Goal: Task Accomplishment & Management: Manage account settings

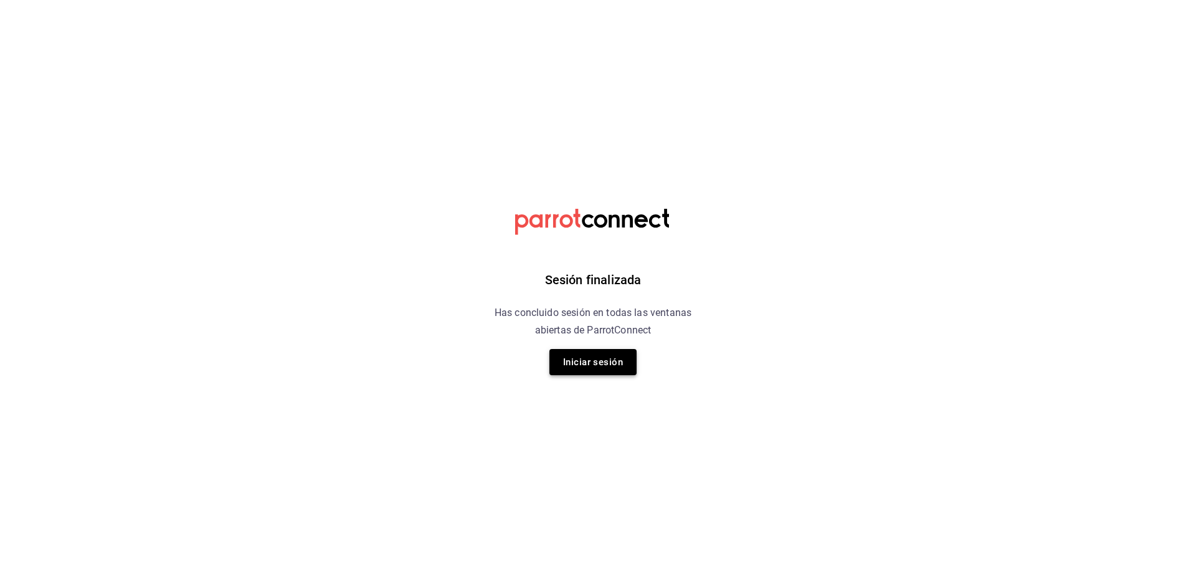
click at [606, 361] on button "Iniciar sesión" at bounding box center [593, 362] width 87 height 26
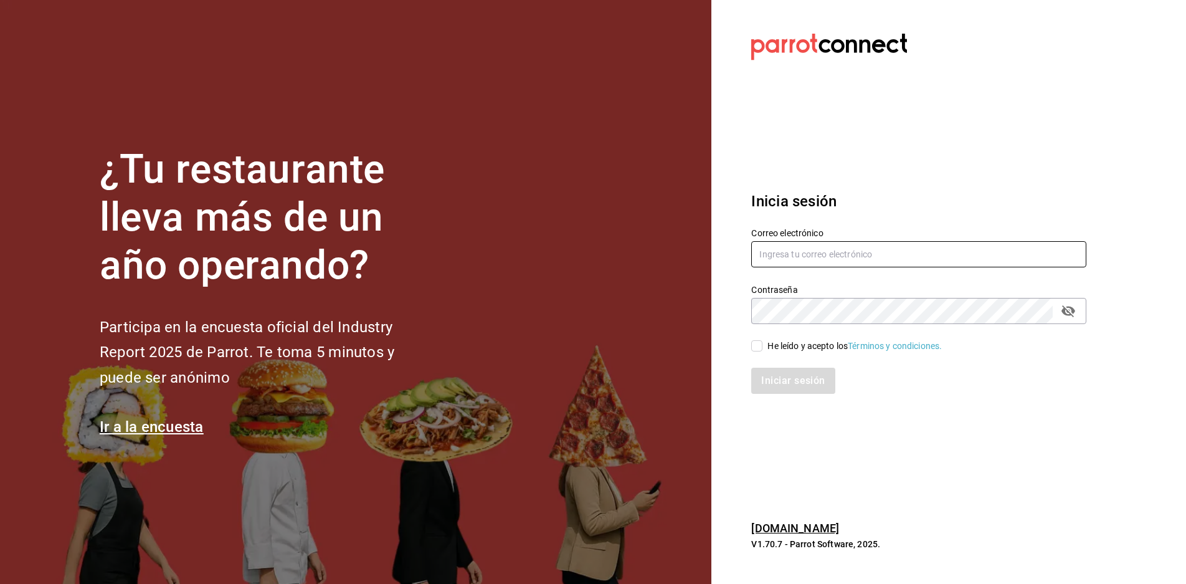
click at [796, 259] on input "text" at bounding box center [919, 254] width 335 height 26
type input "paopalzg@gmail.com"
click at [753, 348] on input "He leído y acepto los Términos y condiciones." at bounding box center [757, 345] width 11 height 11
checkbox input "true"
click at [767, 374] on button "Iniciar sesión" at bounding box center [794, 381] width 85 height 26
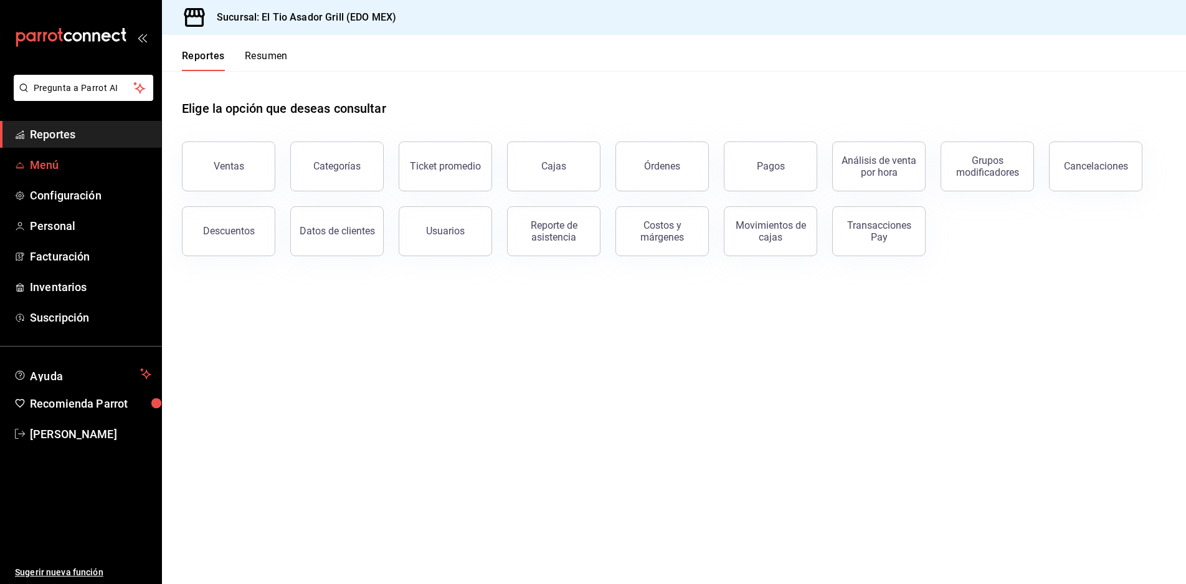
click at [49, 161] on span "Menú" at bounding box center [91, 164] width 122 height 17
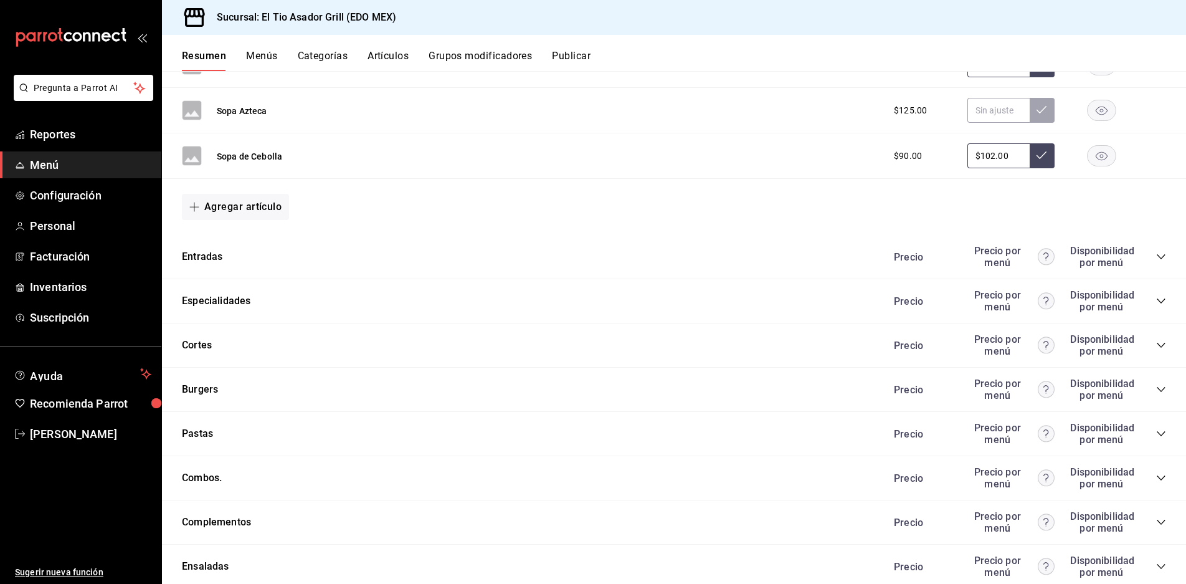
scroll to position [1915, 0]
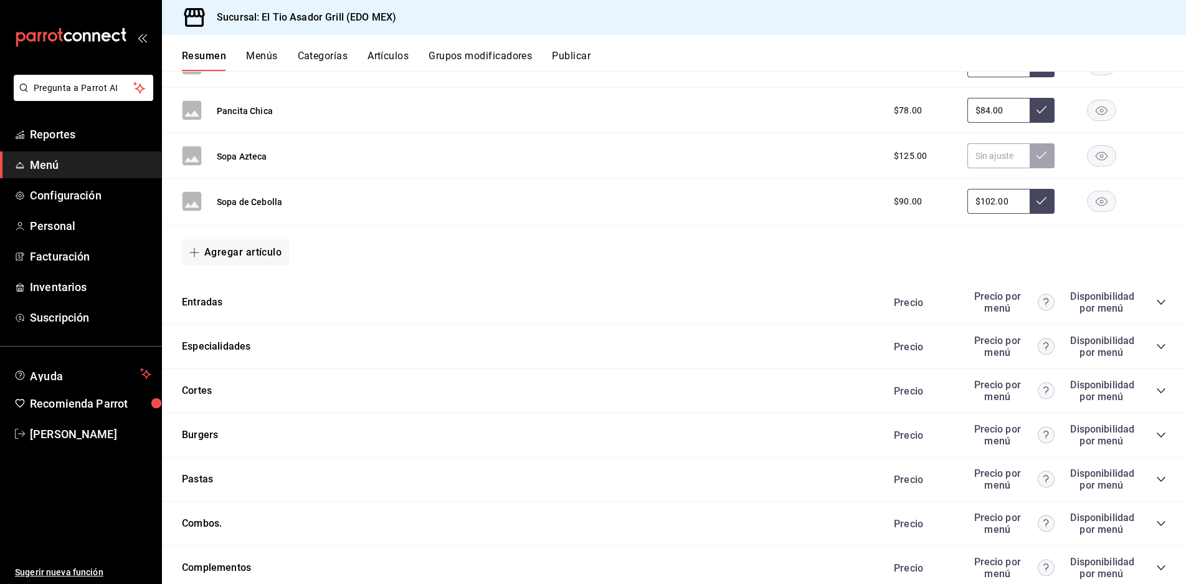
click at [1157, 302] on icon "collapse-category-row" at bounding box center [1161, 302] width 8 height 5
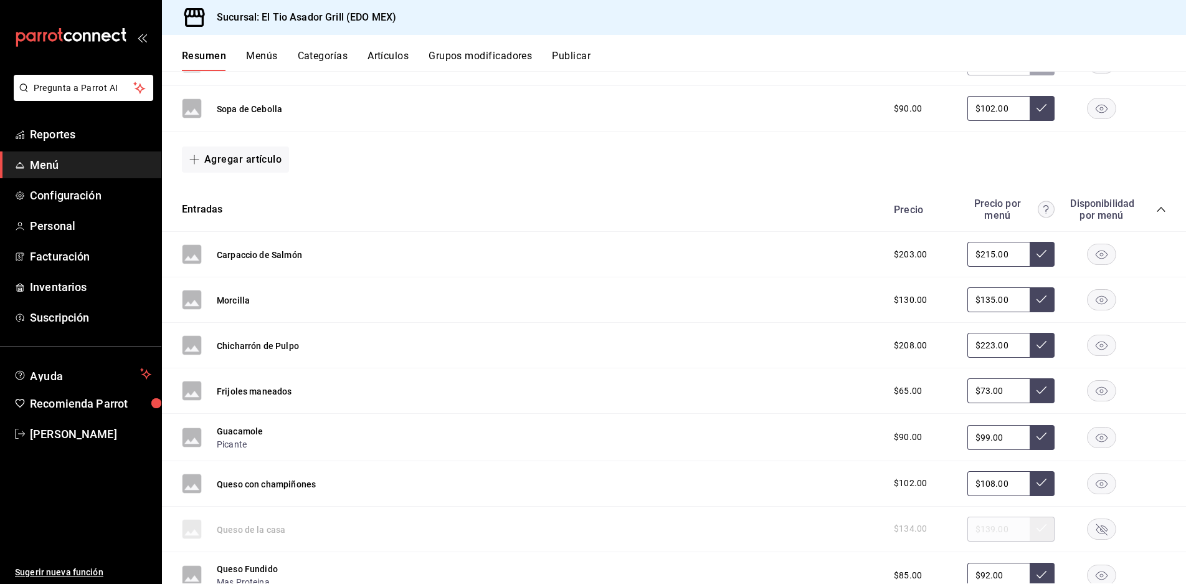
scroll to position [2040, 0]
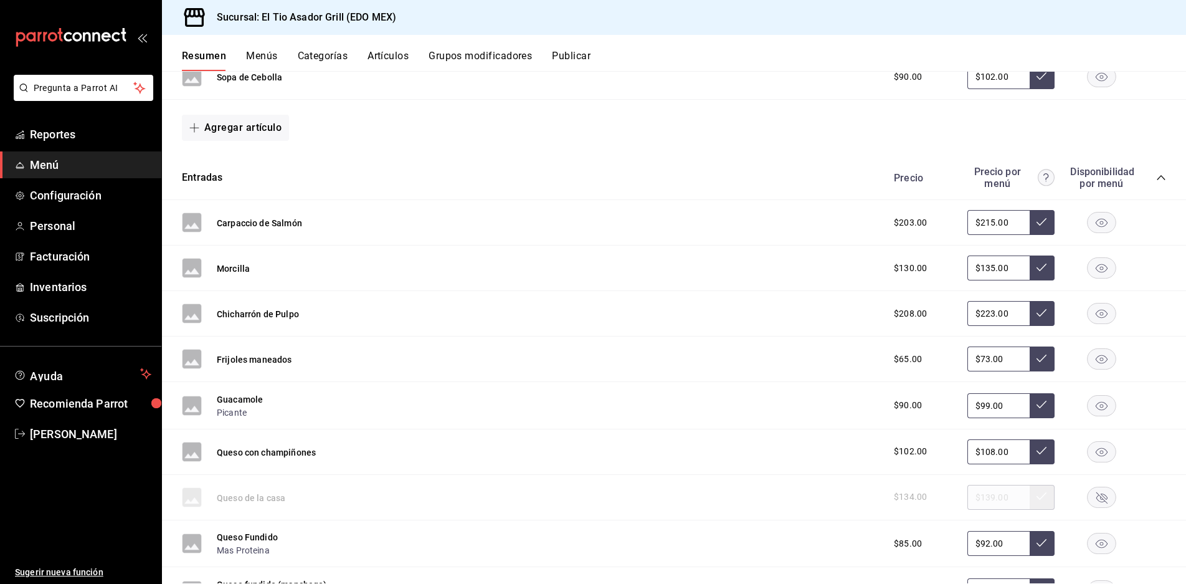
click at [1092, 482] on div "Queso de la casa $134.00 $139.00" at bounding box center [674, 497] width 1024 height 45
click at [1095, 489] on rect "button" at bounding box center [1102, 497] width 29 height 21
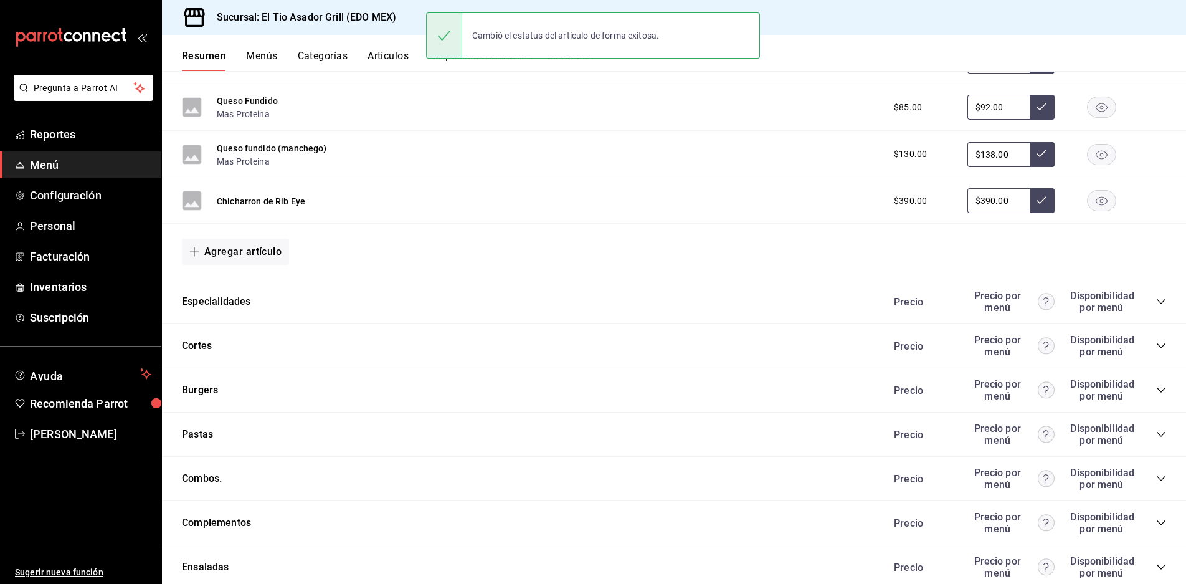
scroll to position [2538, 0]
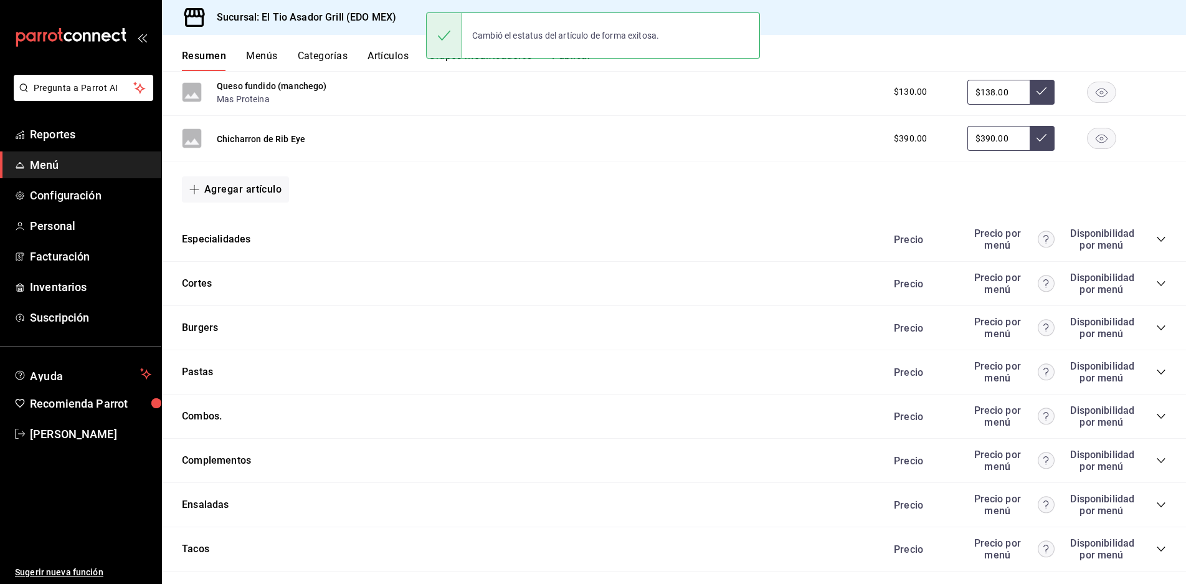
click at [1157, 239] on icon "collapse-category-row" at bounding box center [1162, 239] width 10 height 10
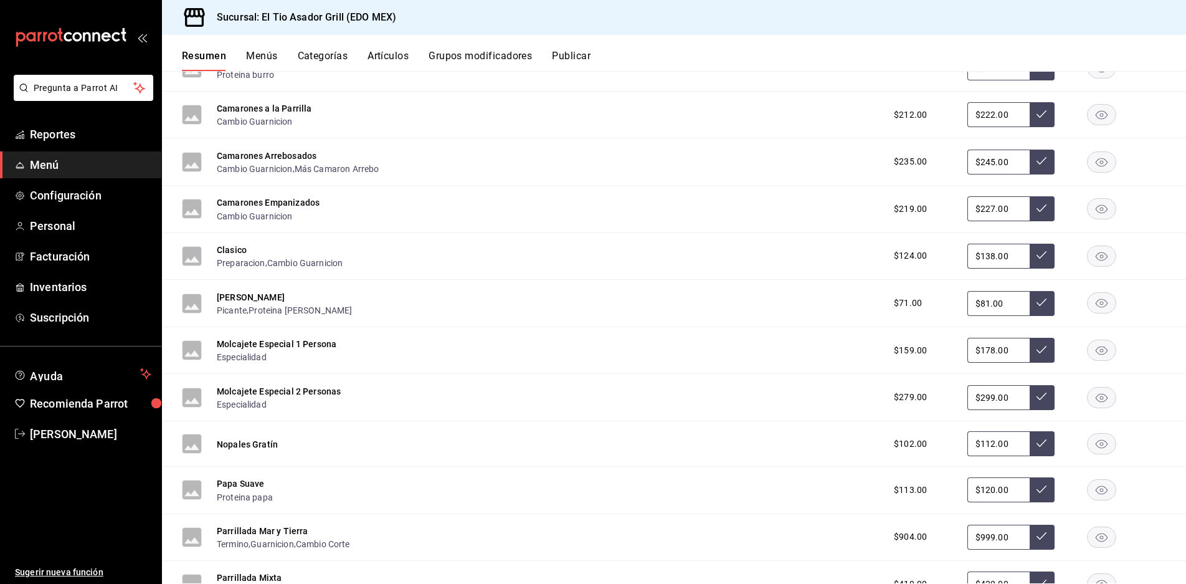
scroll to position [2912, 0]
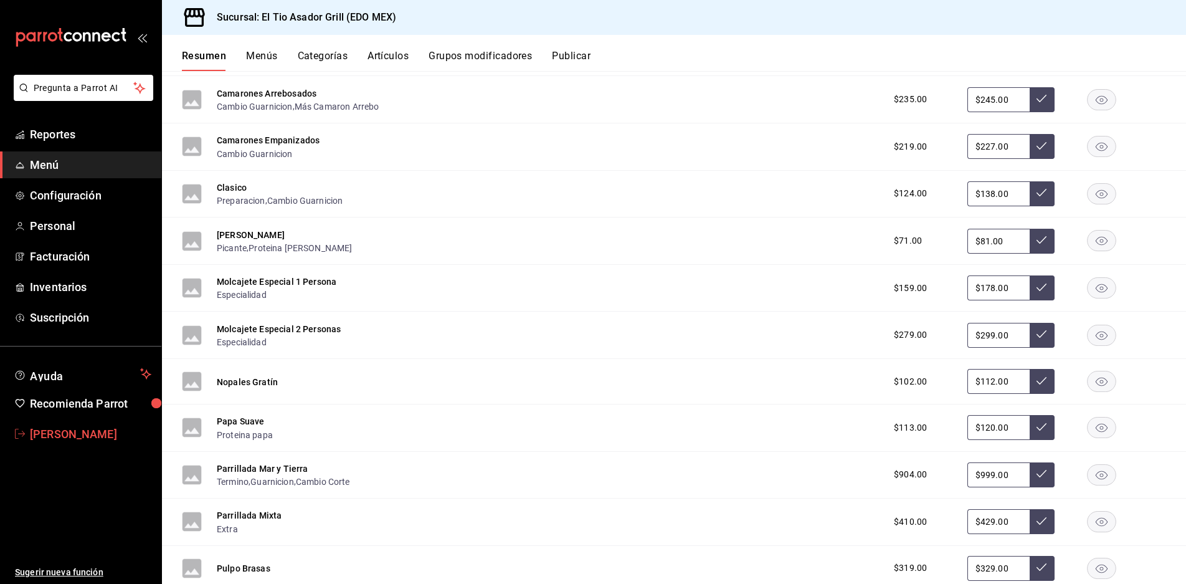
click at [31, 432] on span "[PERSON_NAME]" at bounding box center [91, 434] width 122 height 17
